Goal: Task Accomplishment & Management: Complete application form

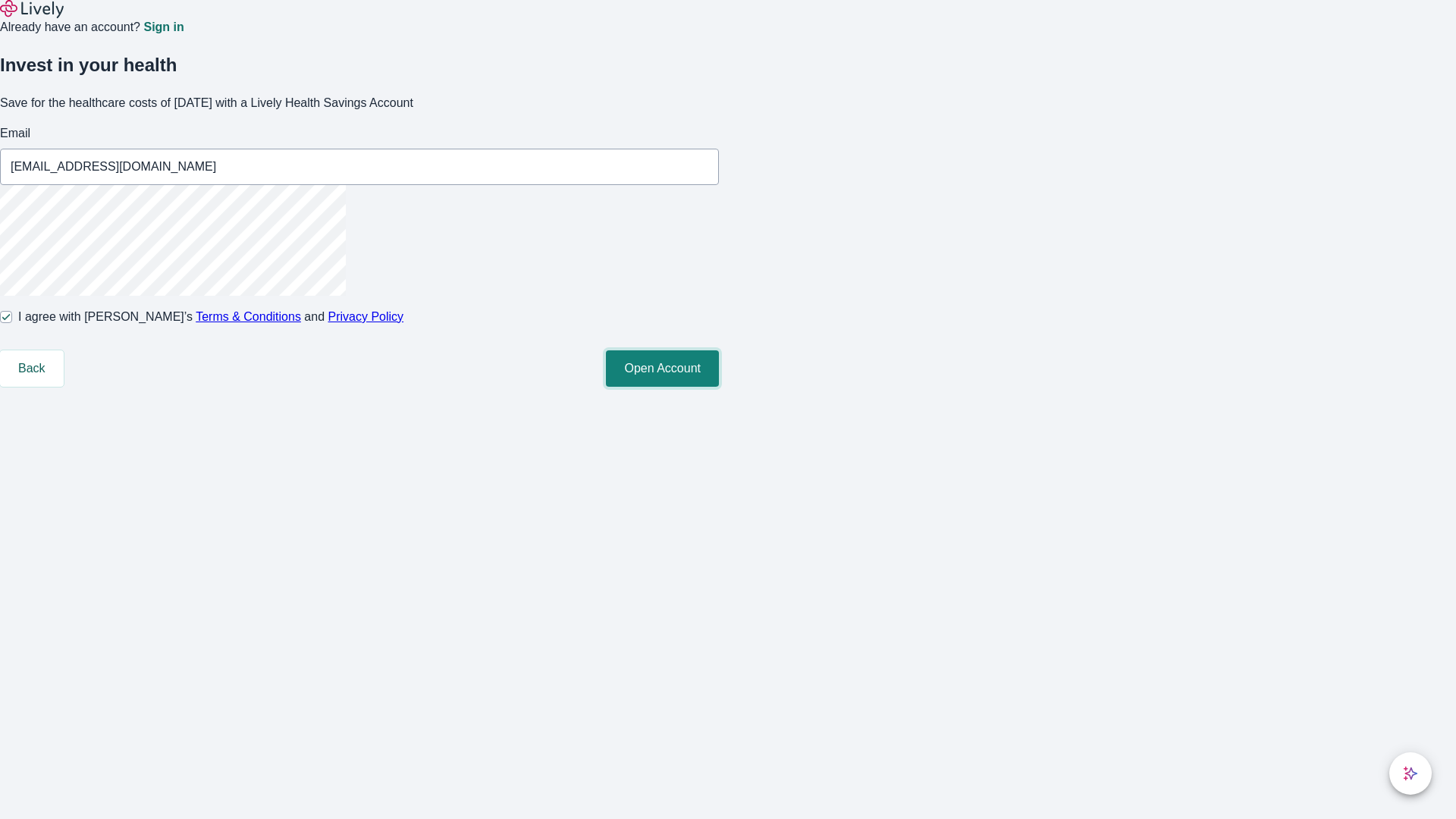
click at [719, 387] on button "Open Account" at bounding box center [661, 369] width 113 height 36
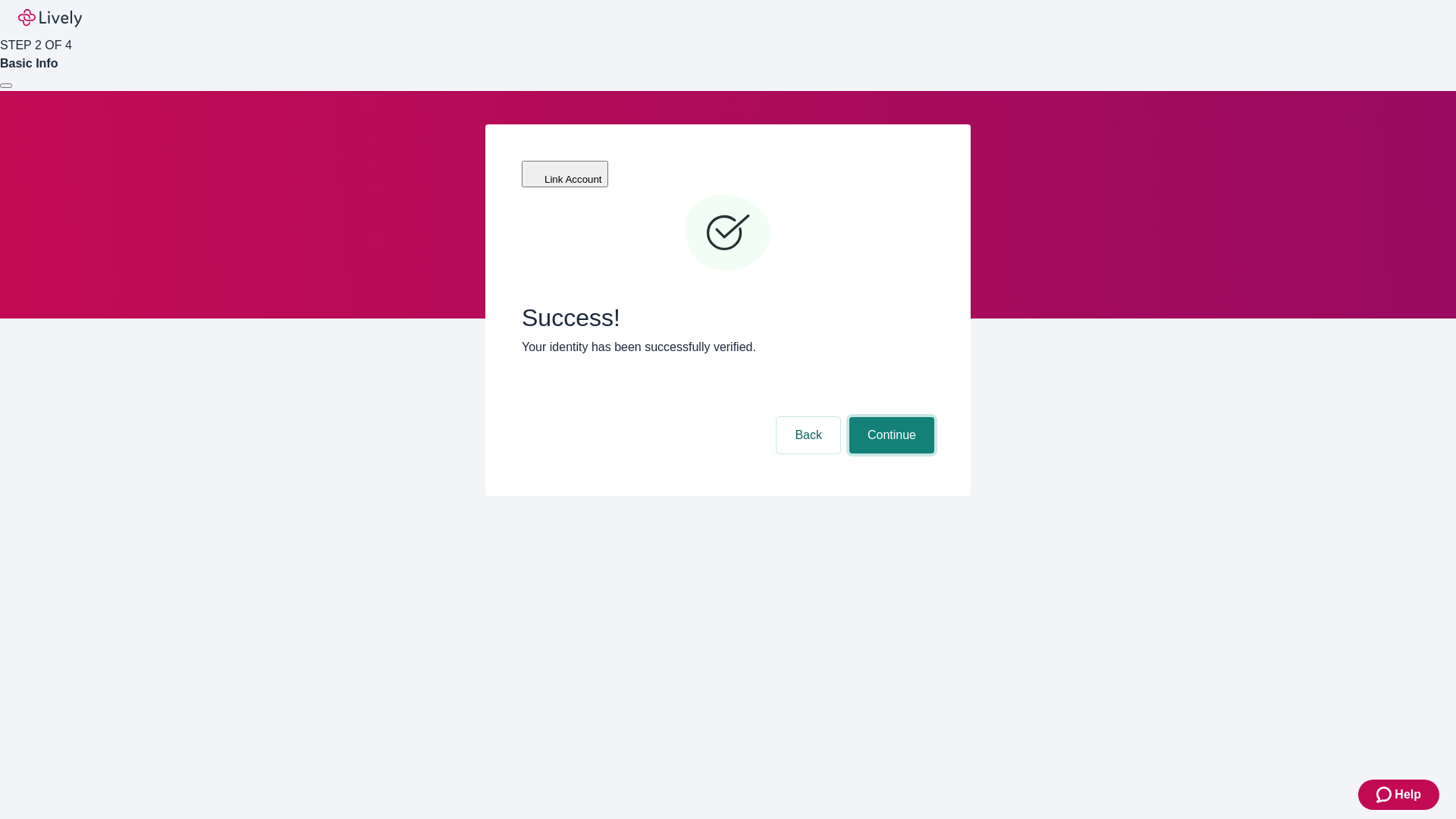
click at [889, 417] on button "Continue" at bounding box center [891, 435] width 85 height 36
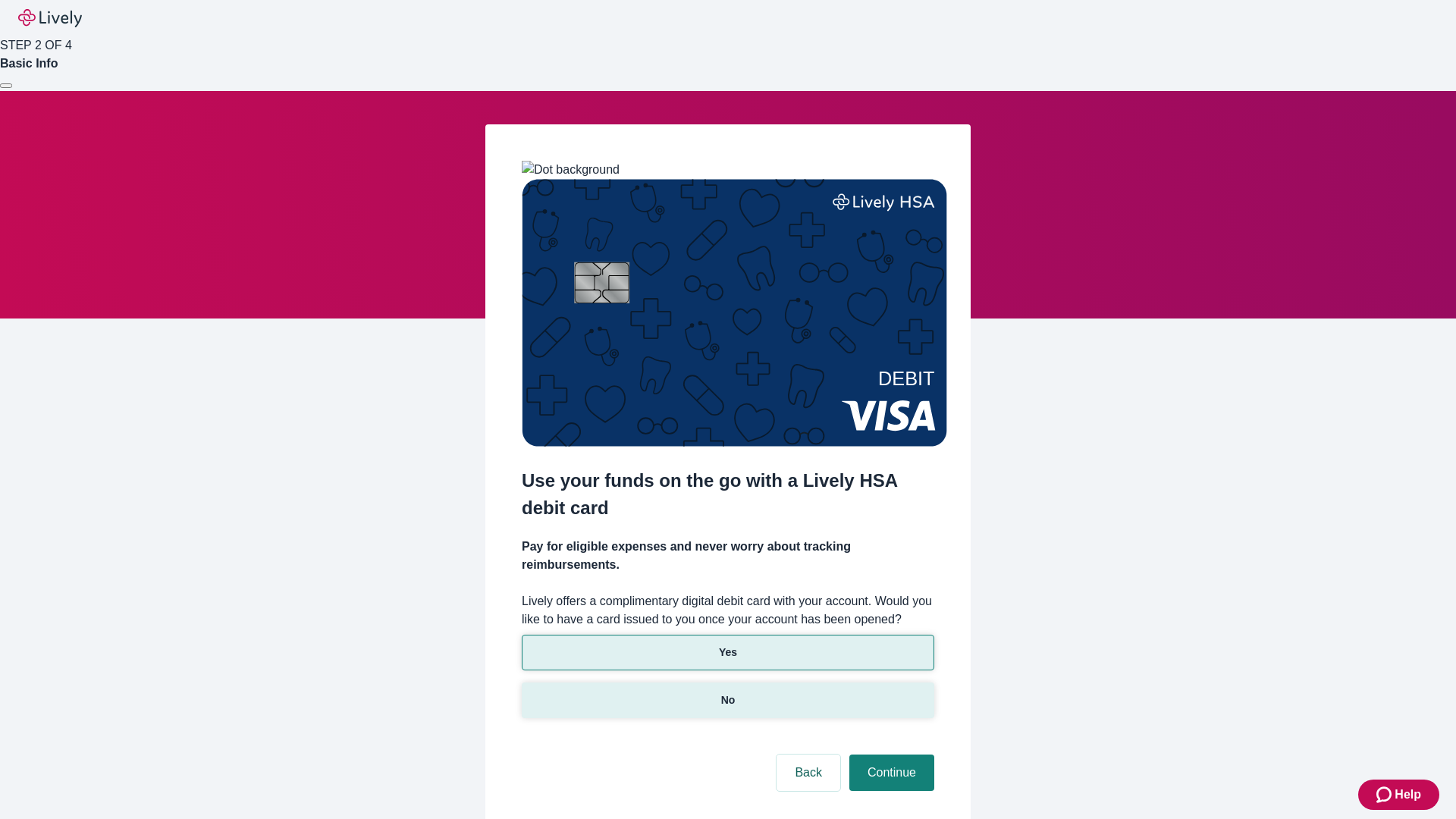
click at [728, 692] on p "No" at bounding box center [728, 700] width 14 height 16
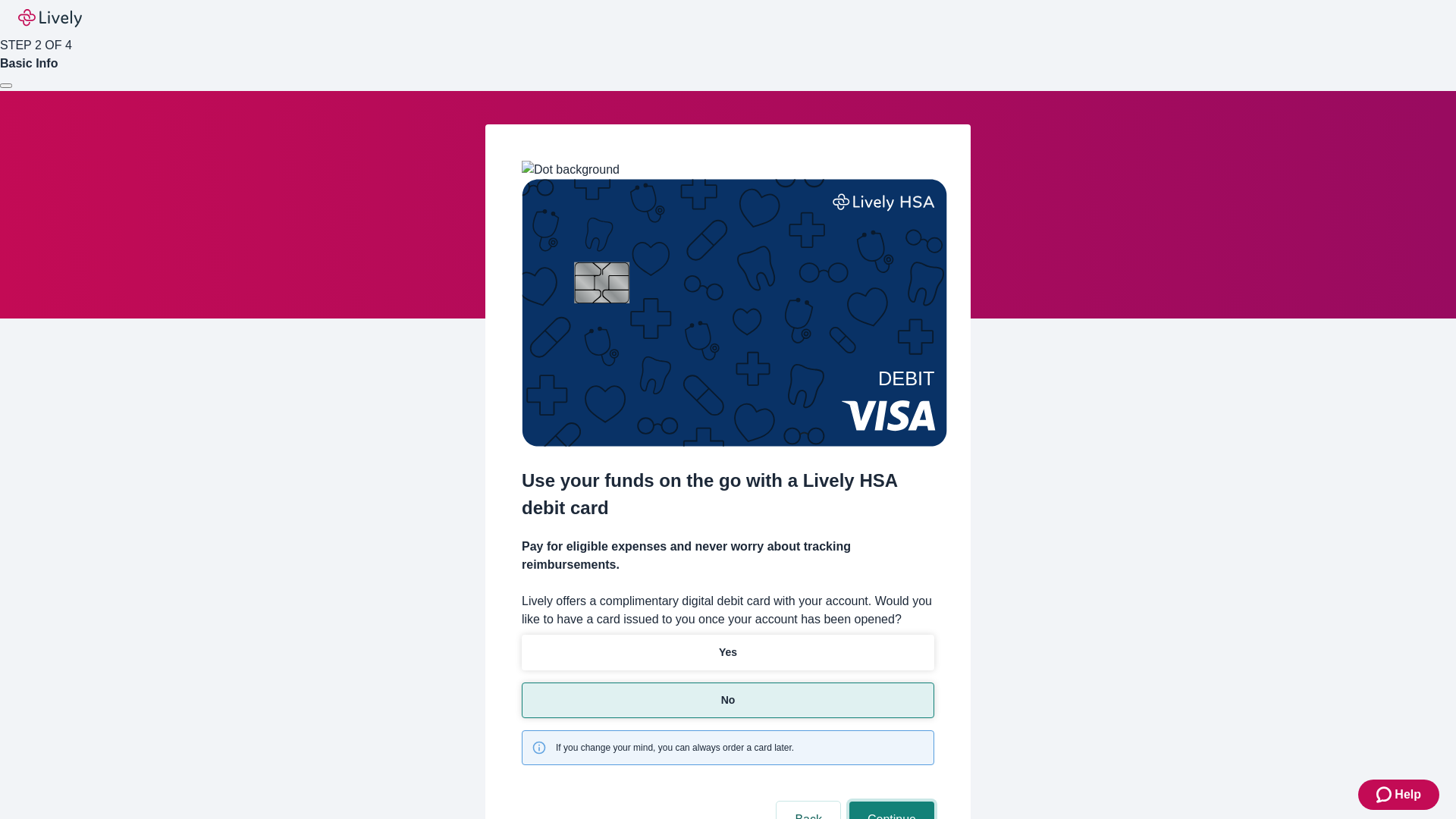
click at [889, 801] on button "Continue" at bounding box center [891, 819] width 85 height 36
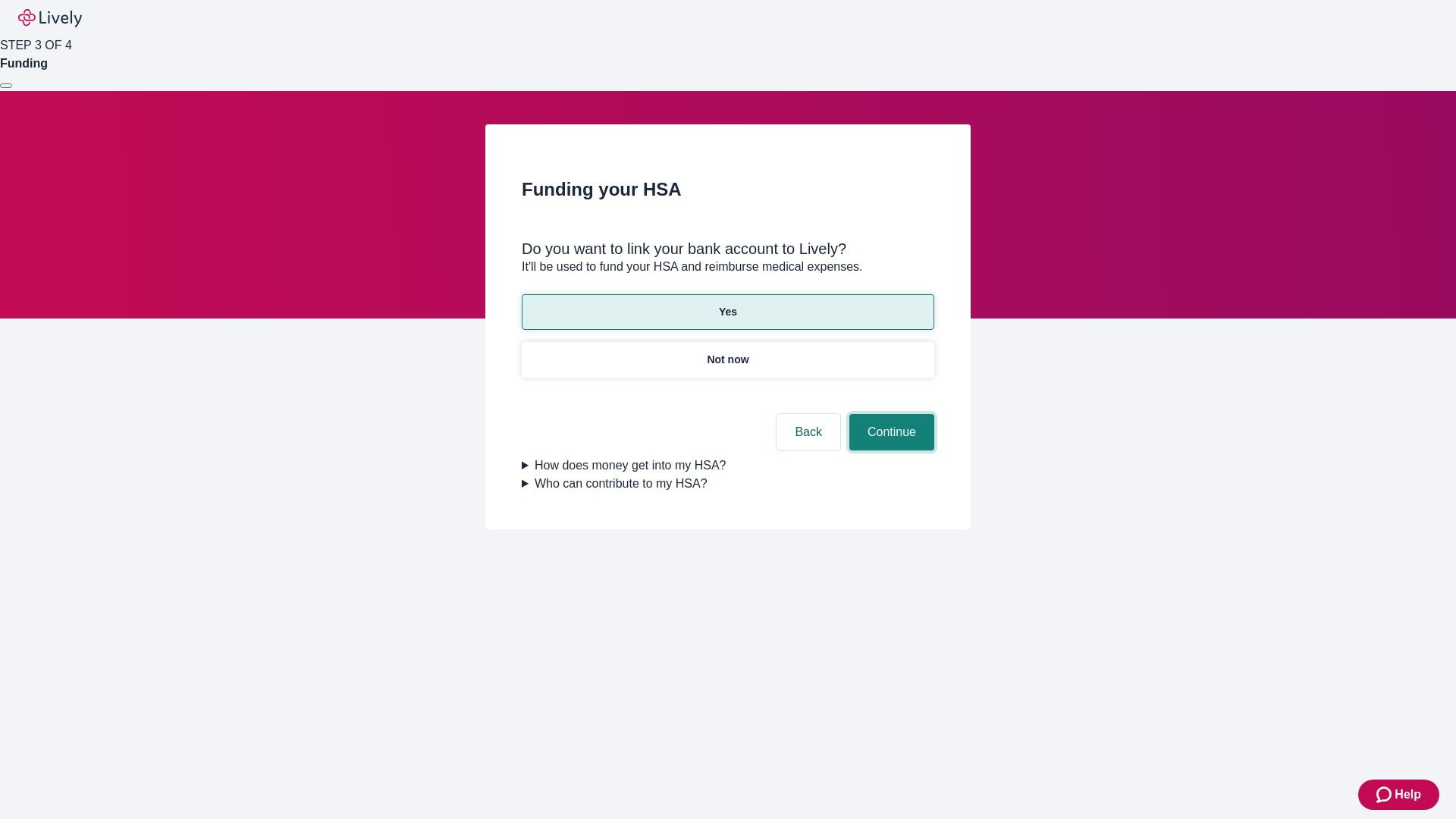
click at [889, 414] on button "Continue" at bounding box center [891, 432] width 85 height 36
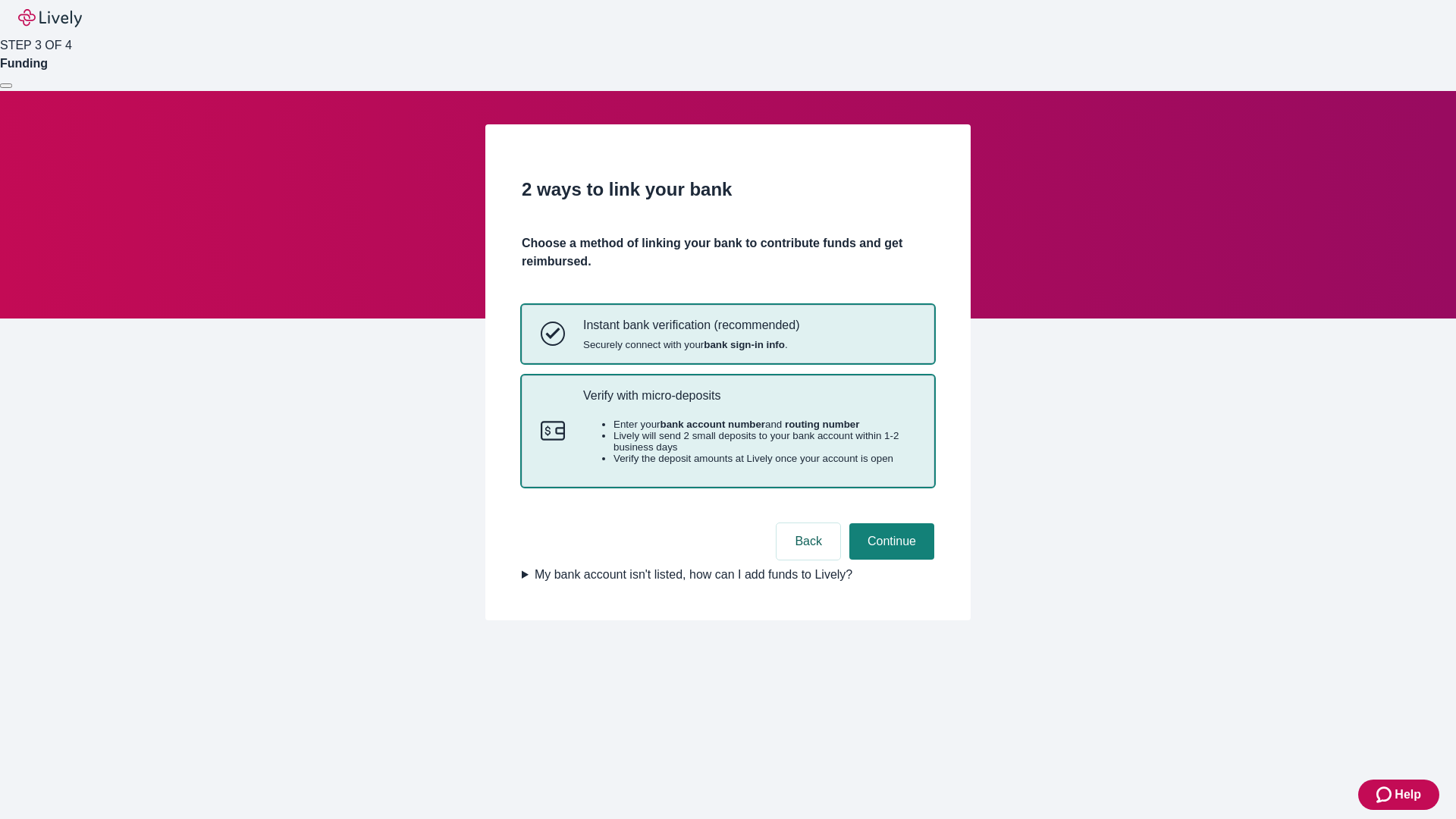
click at [748, 403] on p "Verify with micro-deposits" at bounding box center [749, 395] width 332 height 14
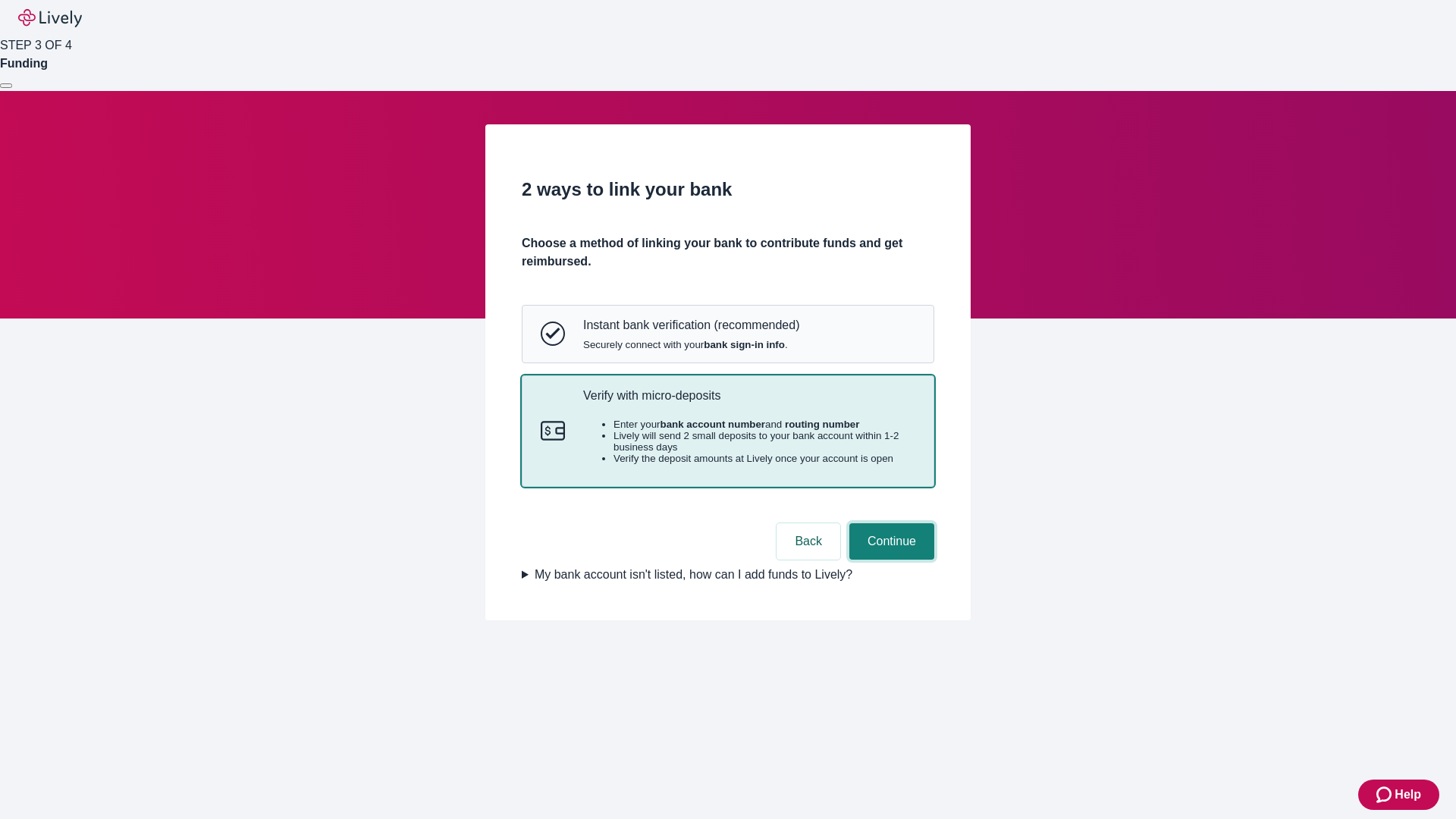
click at [889, 559] on button "Continue" at bounding box center [891, 541] width 85 height 36
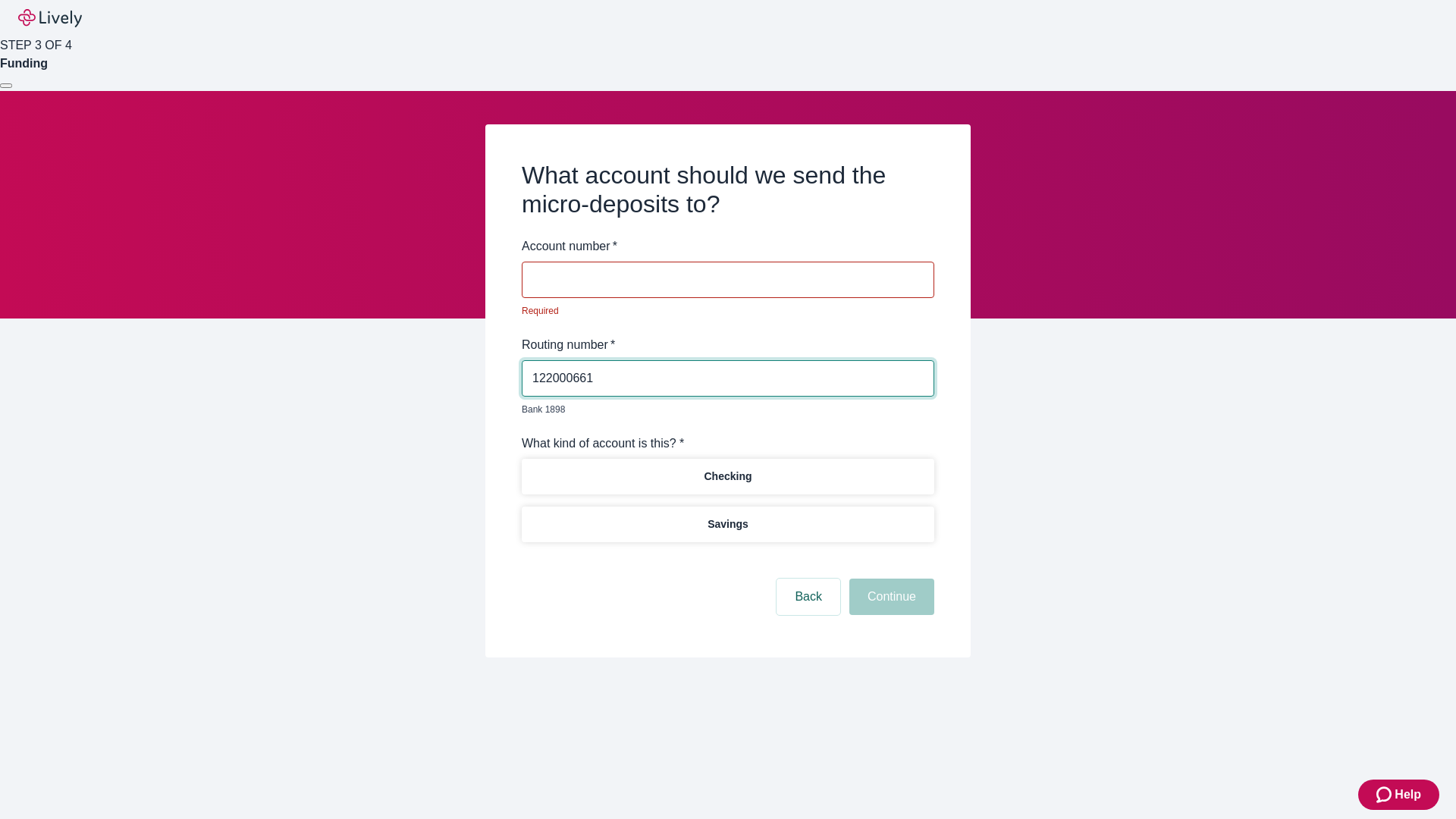
type input "122000661"
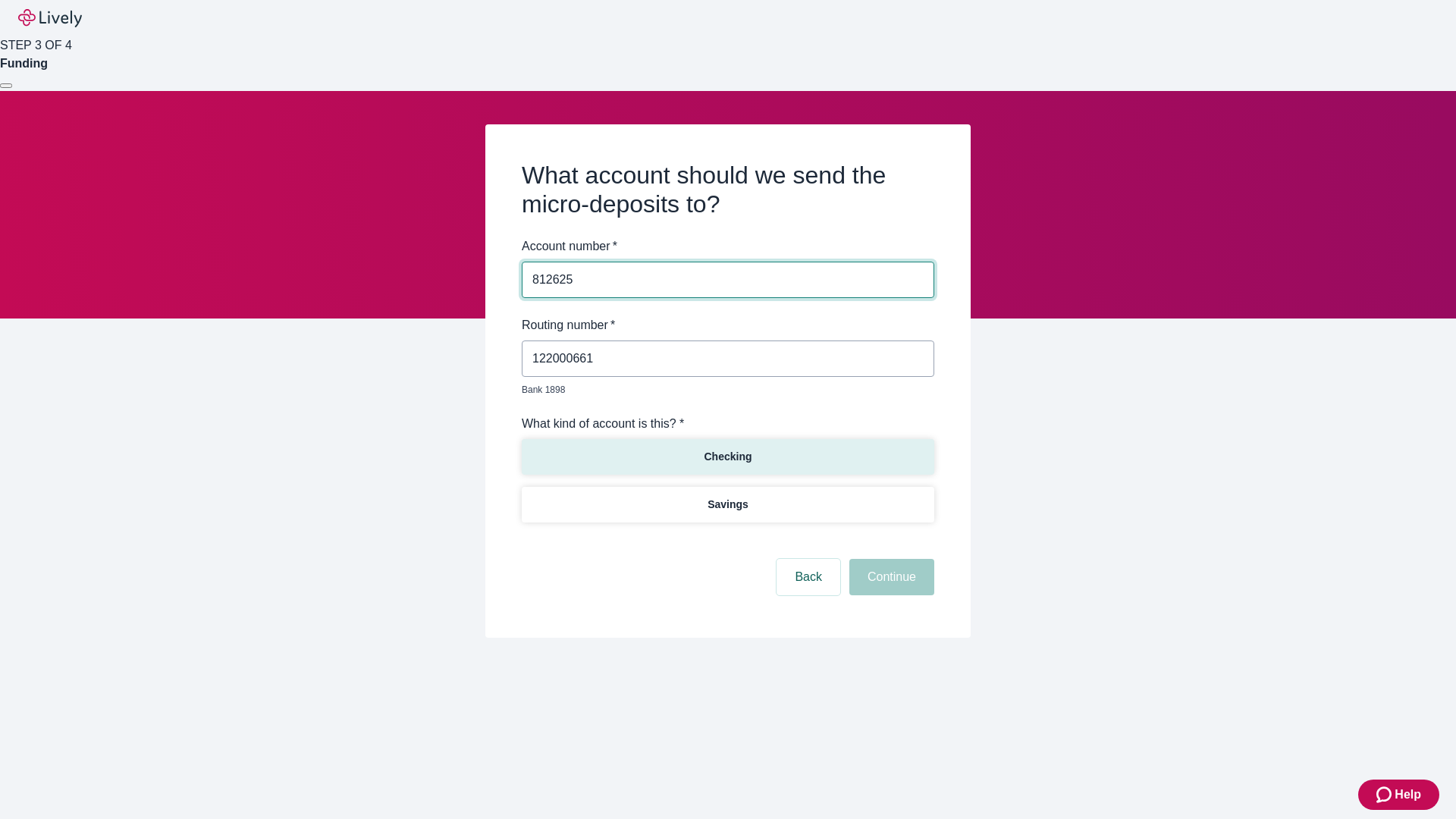
type input "812625"
click at [728, 449] on p "Checking" at bounding box center [727, 456] width 47 height 16
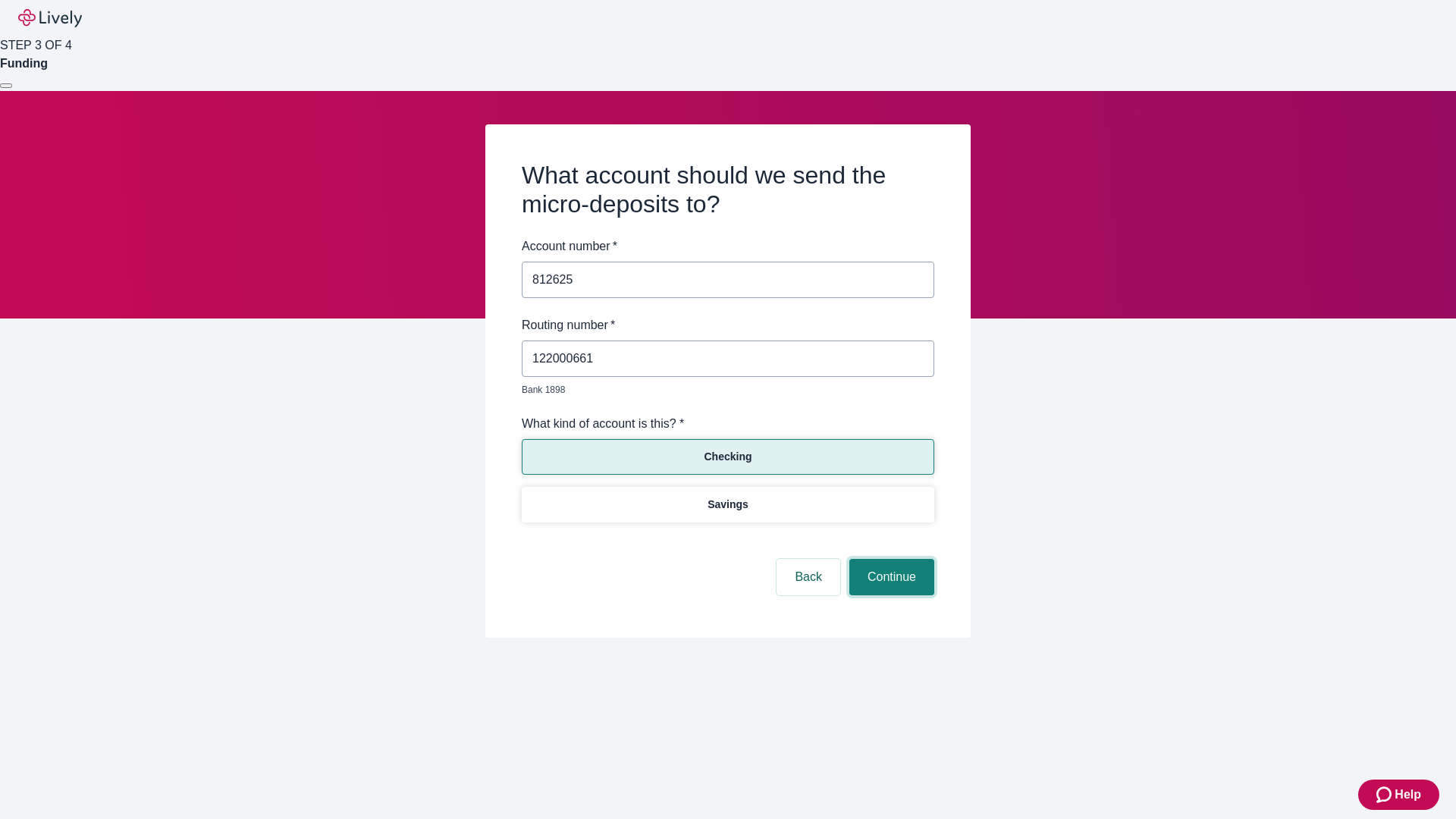
click at [889, 559] on button "Continue" at bounding box center [891, 577] width 85 height 36
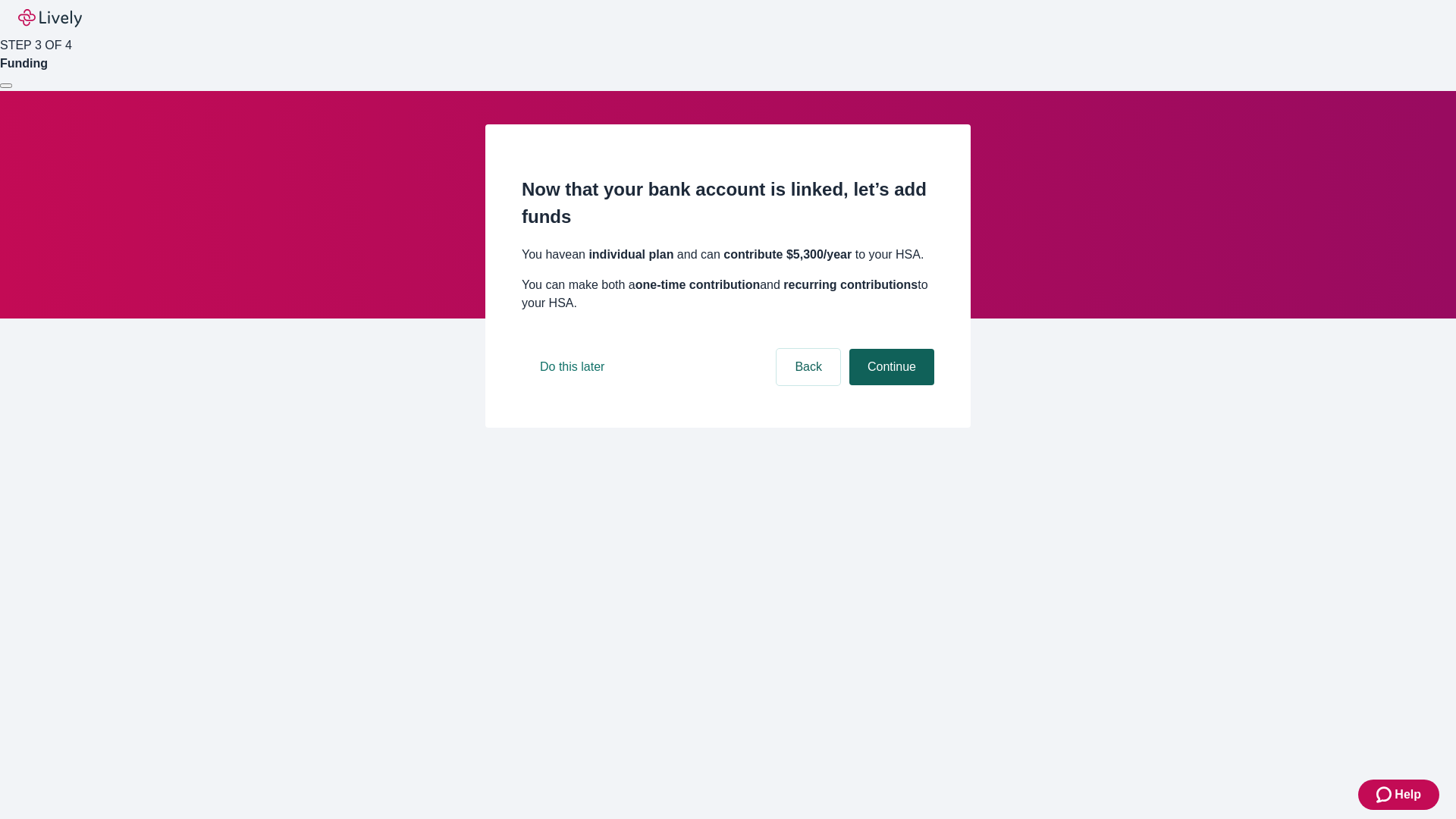
click at [889, 385] on button "Continue" at bounding box center [891, 367] width 85 height 36
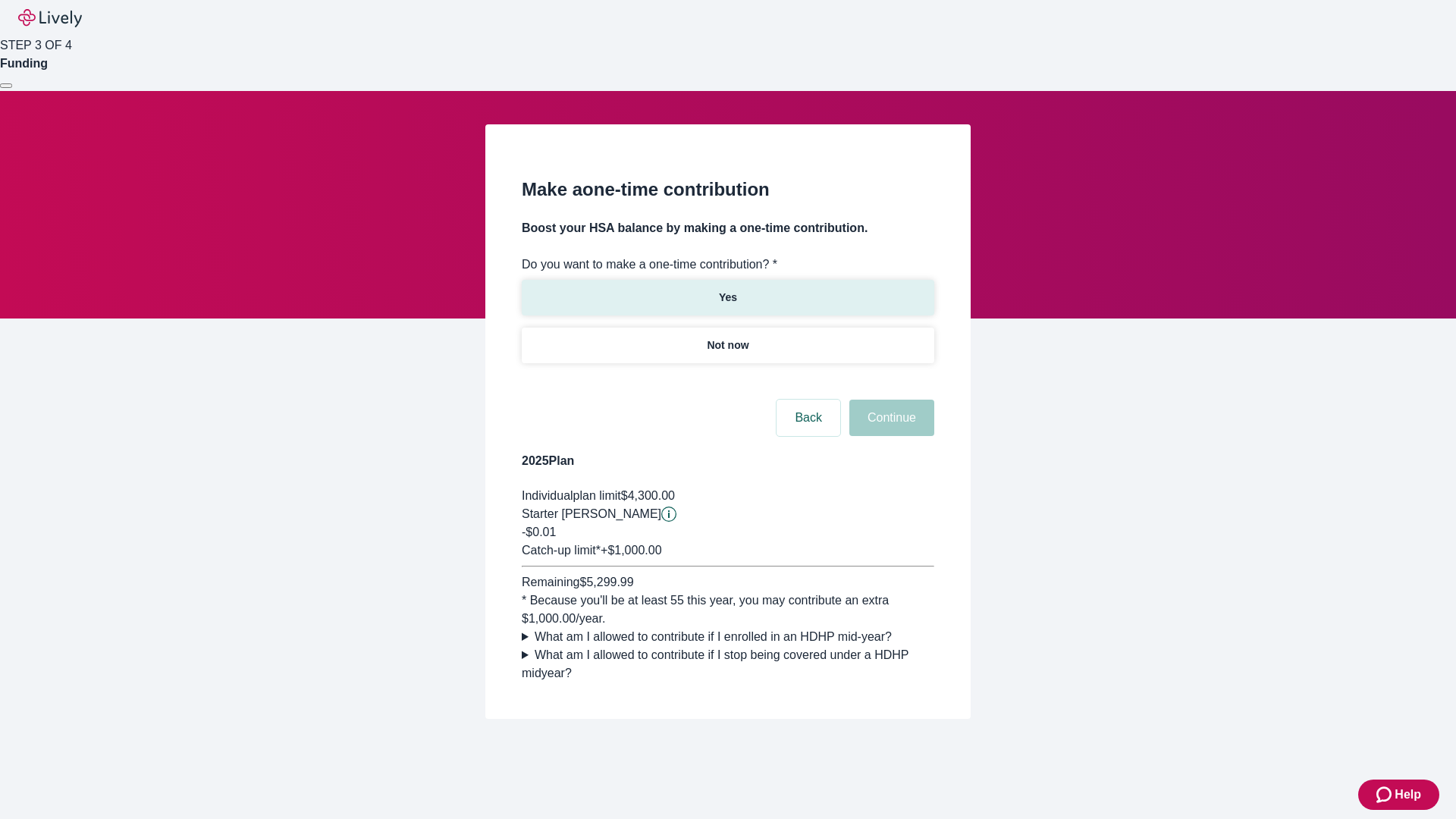
click at [728, 289] on p "Yes" at bounding box center [728, 297] width 19 height 16
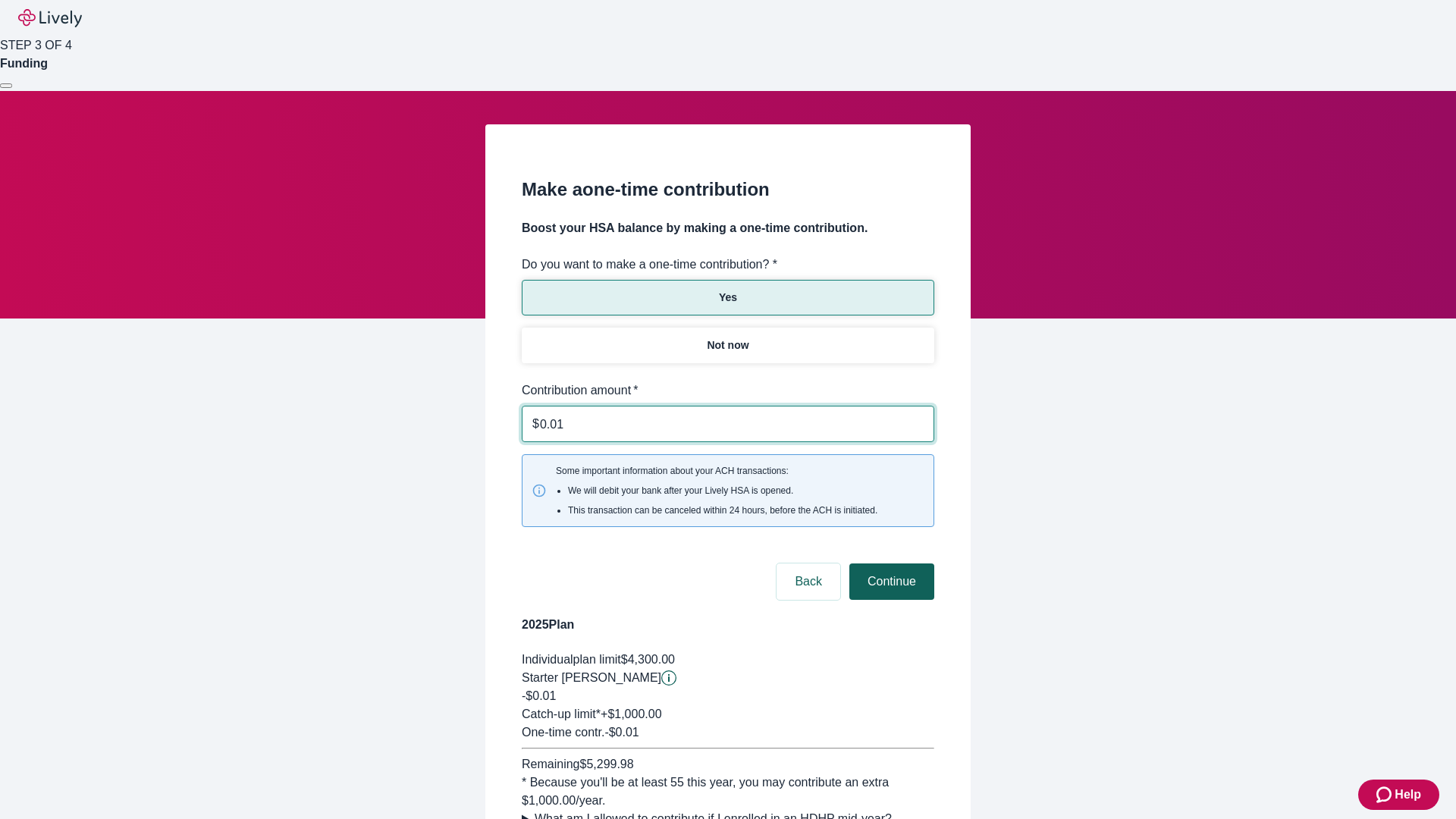
type input "0.01"
click at [889, 564] on button "Continue" at bounding box center [891, 582] width 85 height 36
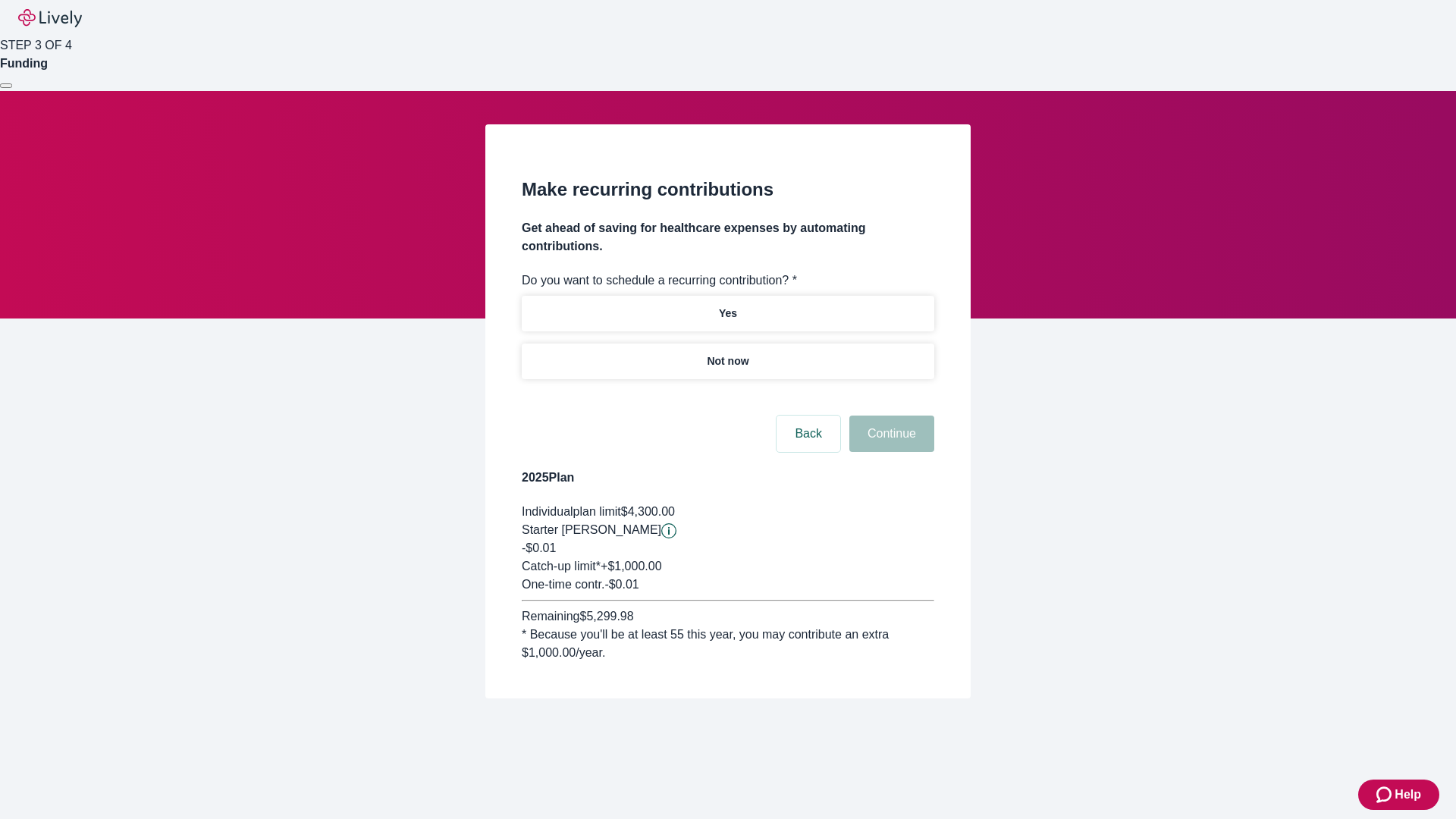
click at [728, 354] on p "Not now" at bounding box center [728, 361] width 42 height 16
click at [889, 416] on button "Continue" at bounding box center [891, 434] width 85 height 36
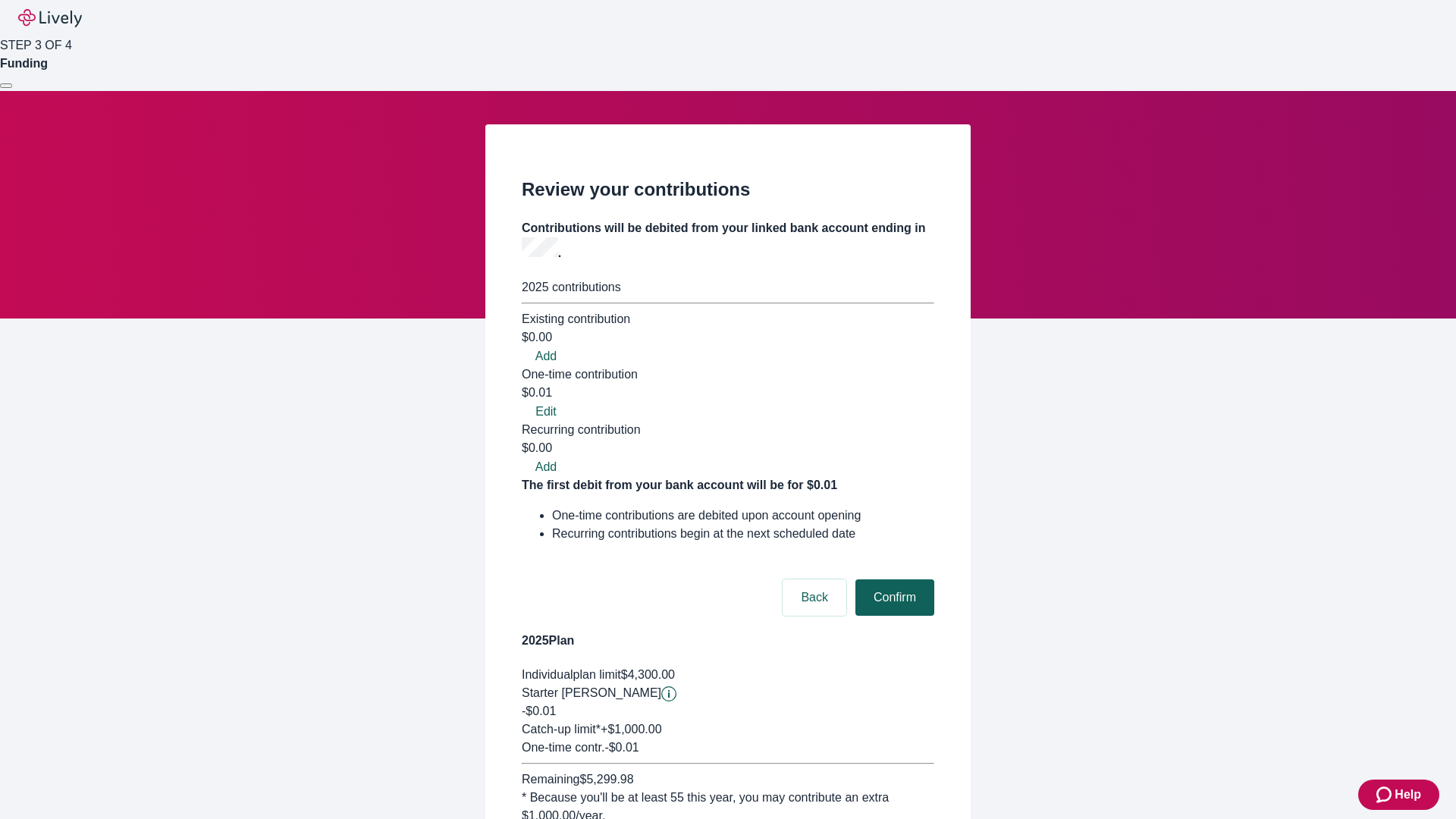
click at [892, 580] on button "Confirm" at bounding box center [894, 597] width 79 height 36
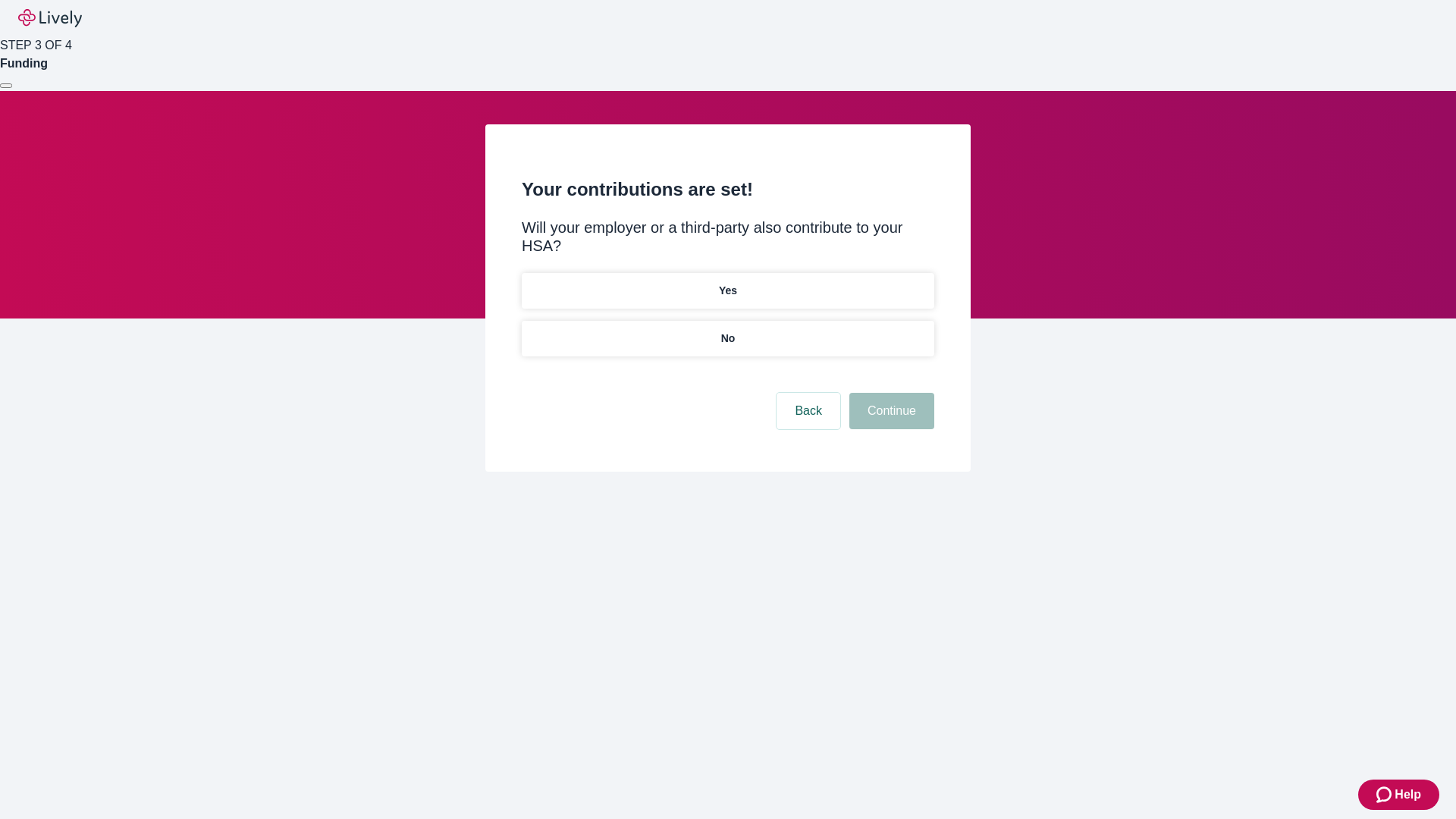
click at [728, 330] on p "No" at bounding box center [728, 338] width 14 height 16
click at [889, 393] on button "Continue" at bounding box center [891, 410] width 85 height 36
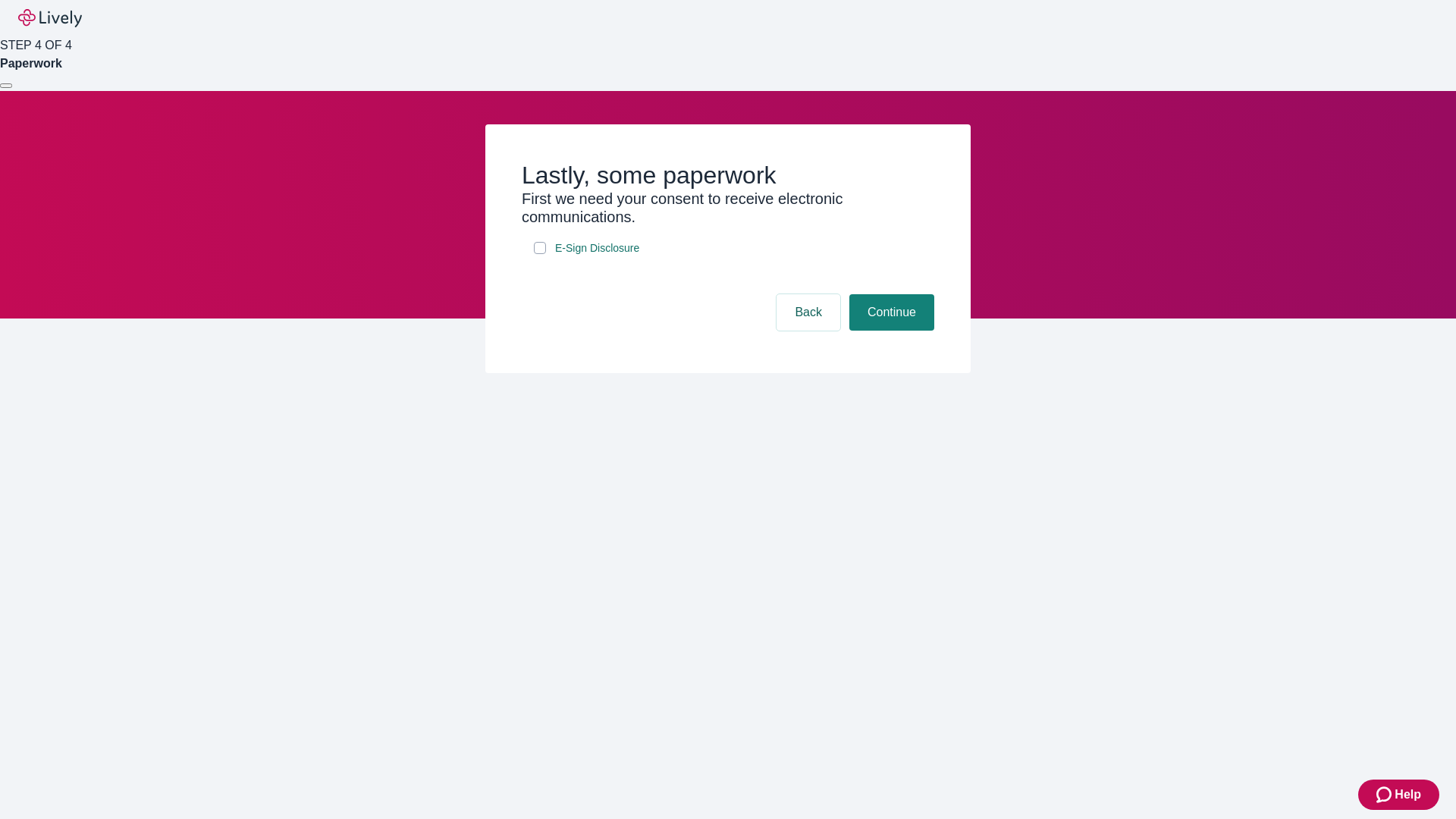
click at [540, 254] on input "E-Sign Disclosure" at bounding box center [540, 248] width 12 height 12
checkbox input "true"
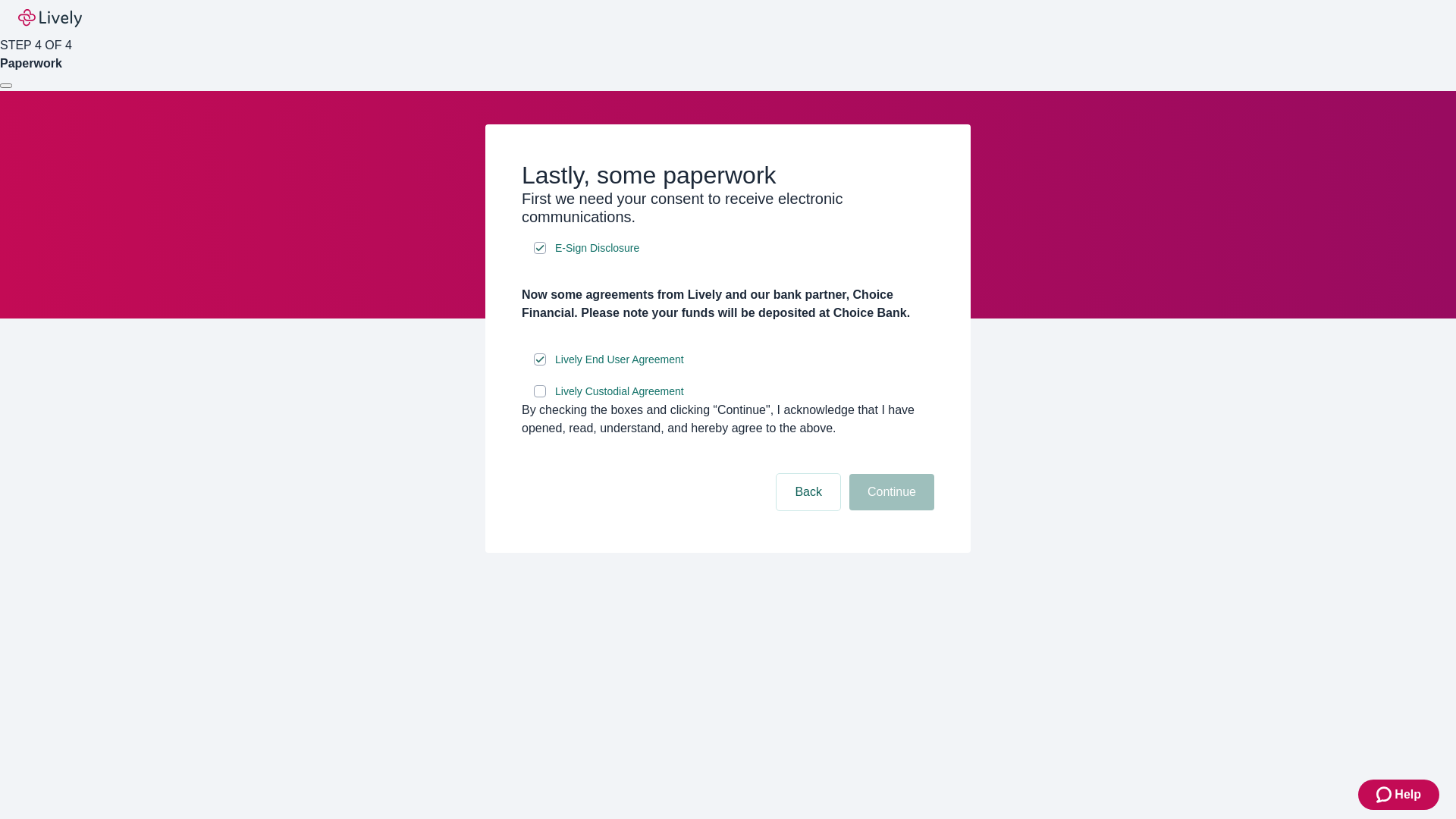
click at [540, 397] on input "Lively Custodial Agreement" at bounding box center [540, 391] width 12 height 12
checkbox input "true"
click at [889, 511] on button "Continue" at bounding box center [891, 491] width 85 height 36
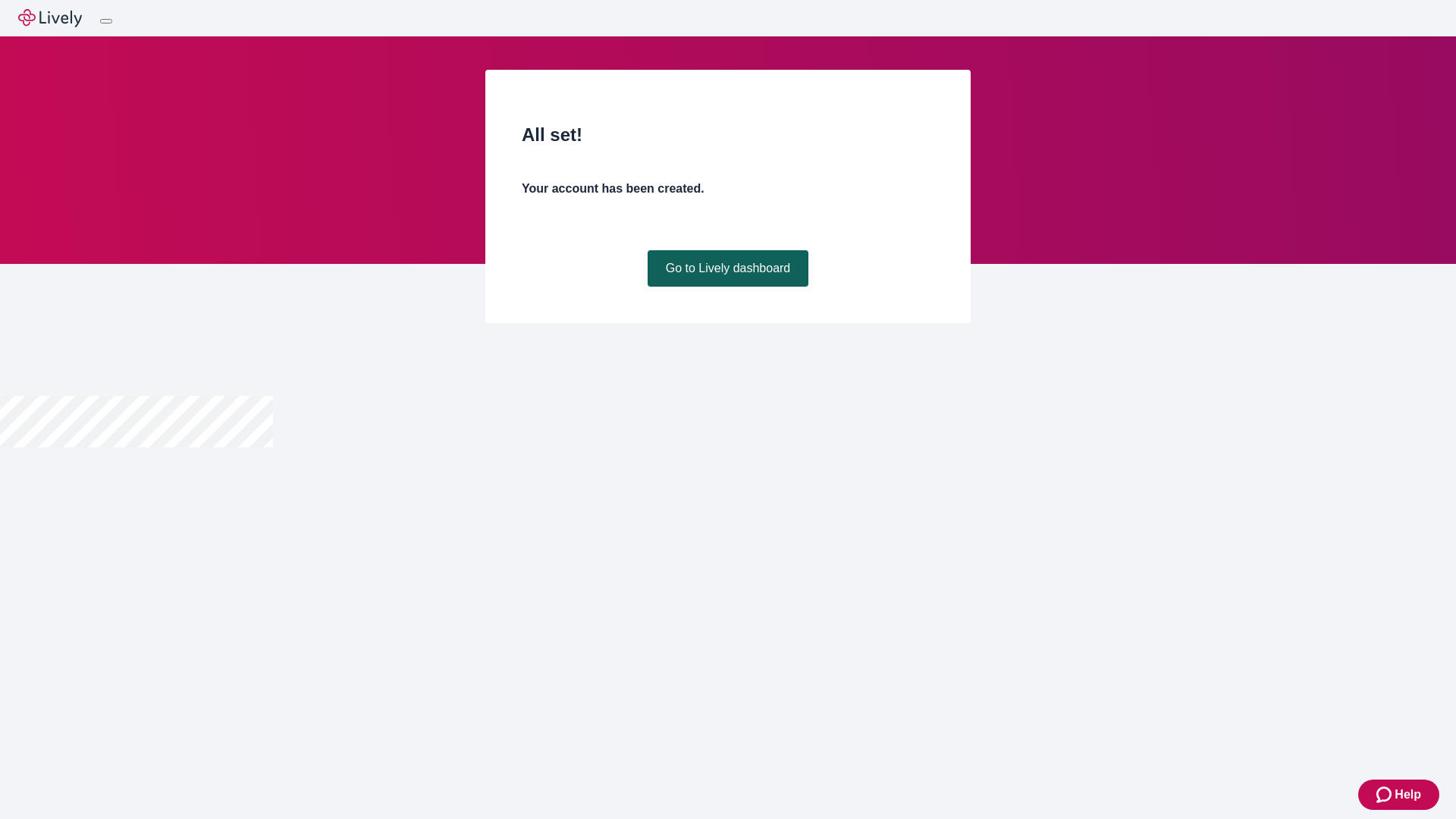
click at [728, 287] on link "Go to Lively dashboard" at bounding box center [728, 268] width 162 height 36
